Goal: Task Accomplishment & Management: Book appointment/travel/reservation

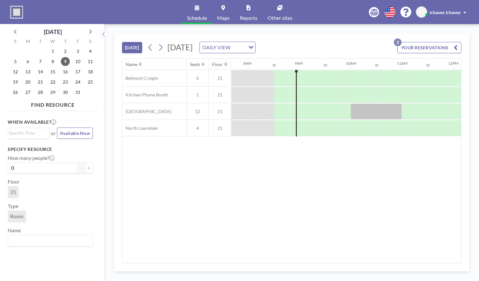
scroll to position [0, 410]
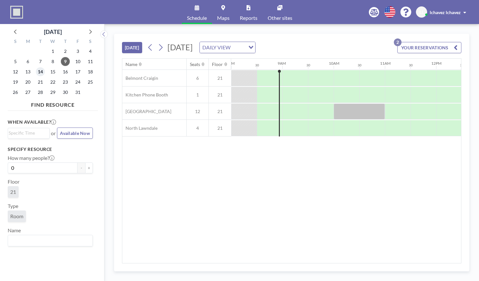
click at [38, 71] on span "14" at bounding box center [40, 71] width 9 height 9
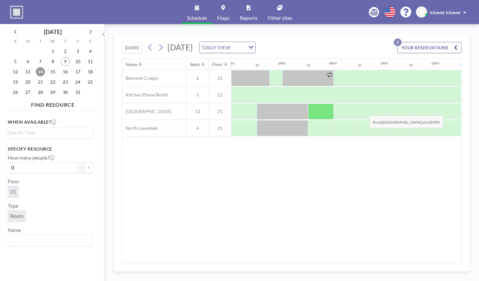
scroll to position [0, 718]
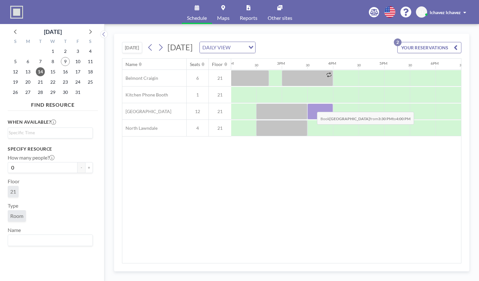
click at [312, 106] on div at bounding box center [321, 111] width 26 height 16
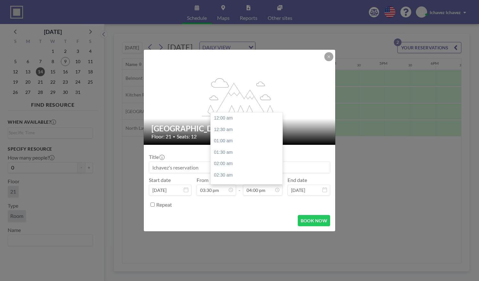
scroll to position [365, 0]
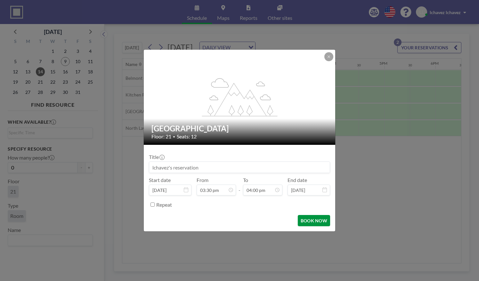
click at [305, 220] on button "BOOK NOW" at bounding box center [314, 220] width 32 height 11
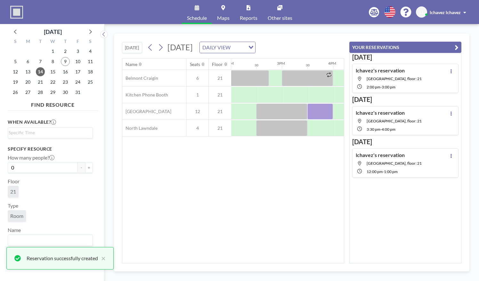
click at [456, 44] on icon "button" at bounding box center [457, 48] width 4 height 8
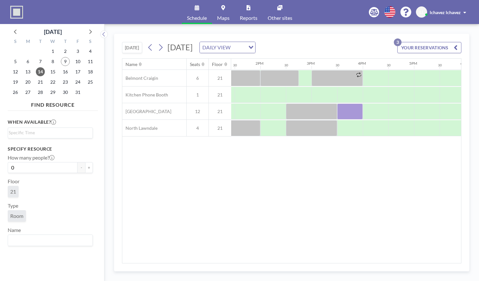
scroll to position [0, 689]
click at [64, 71] on span "16" at bounding box center [65, 71] width 9 height 9
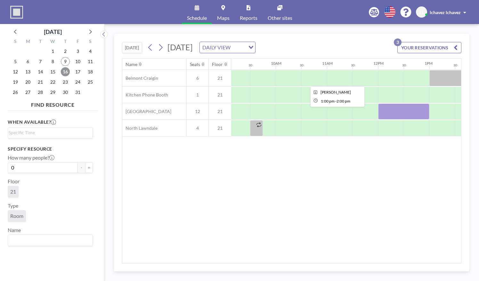
scroll to position [0, 448]
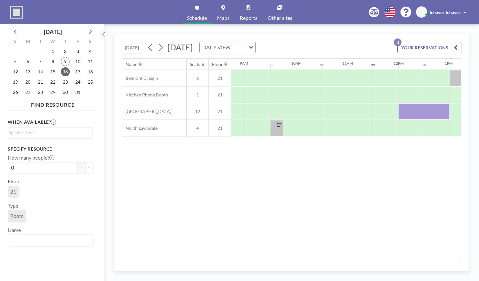
click at [129, 44] on button "[DATE]" at bounding box center [132, 47] width 20 height 11
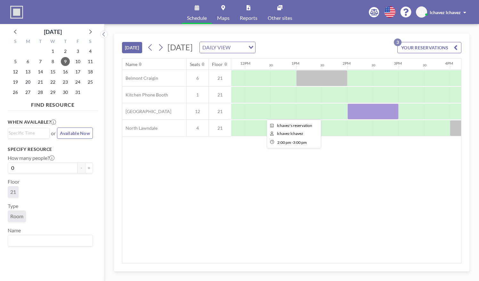
scroll to position [0, 601]
click at [139, 47] on button "[DATE]" at bounding box center [132, 47] width 20 height 11
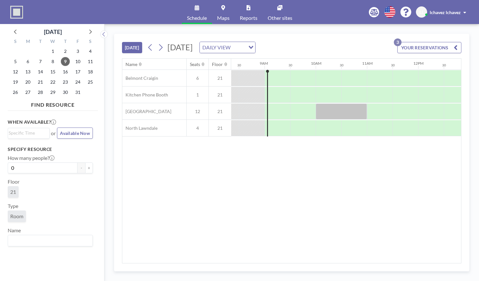
scroll to position [0, 436]
